Goal: Task Accomplishment & Management: Complete application form

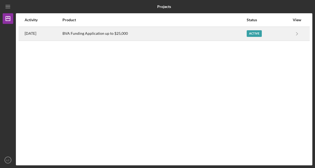
click at [274, 32] on div "Active" at bounding box center [268, 33] width 43 height 13
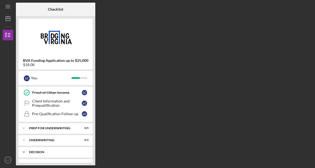
scroll to position [96, 0]
click at [81, 107] on div "Client Information and Prequailification" at bounding box center [57, 103] width 50 height 8
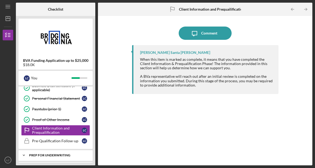
scroll to position [65, 0]
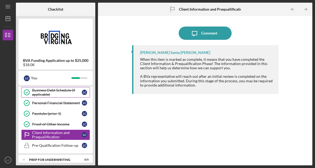
click at [71, 91] on div "Business Debt Schedule (if applicable)" at bounding box center [57, 92] width 50 height 8
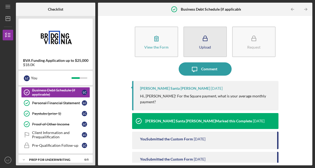
click at [211, 45] on button "Upload" at bounding box center [205, 42] width 43 height 30
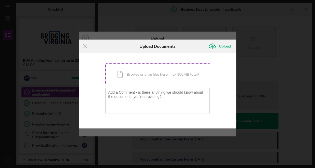
click at [143, 77] on div "Icon/Document Browse or drag files here (max 100MB total) Tap to choose files o…" at bounding box center [158, 74] width 105 height 22
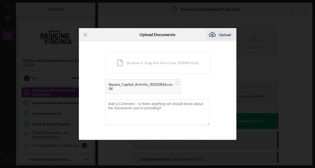
click at [223, 34] on div "Upload" at bounding box center [225, 34] width 12 height 11
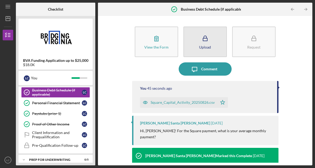
click at [208, 48] on div "Upload" at bounding box center [205, 47] width 12 height 4
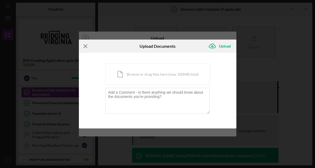
click at [87, 46] on icon "Icon/Menu Close" at bounding box center [85, 45] width 13 height 13
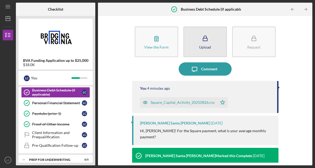
click at [205, 41] on rect "button" at bounding box center [205, 39] width 4 height 3
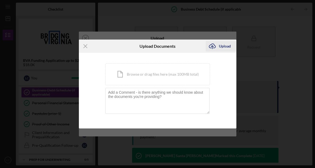
click at [225, 45] on div "Upload" at bounding box center [225, 46] width 12 height 11
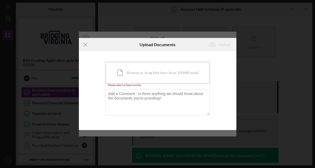
click at [130, 69] on div "Icon/Document Browse or drag files here (max 100MB total) Tap to choose files o…" at bounding box center [158, 73] width 105 height 22
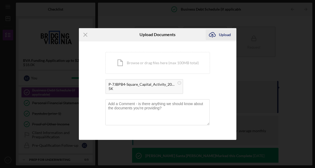
click at [227, 33] on div "Upload" at bounding box center [225, 34] width 12 height 11
